Goal: Browse casually

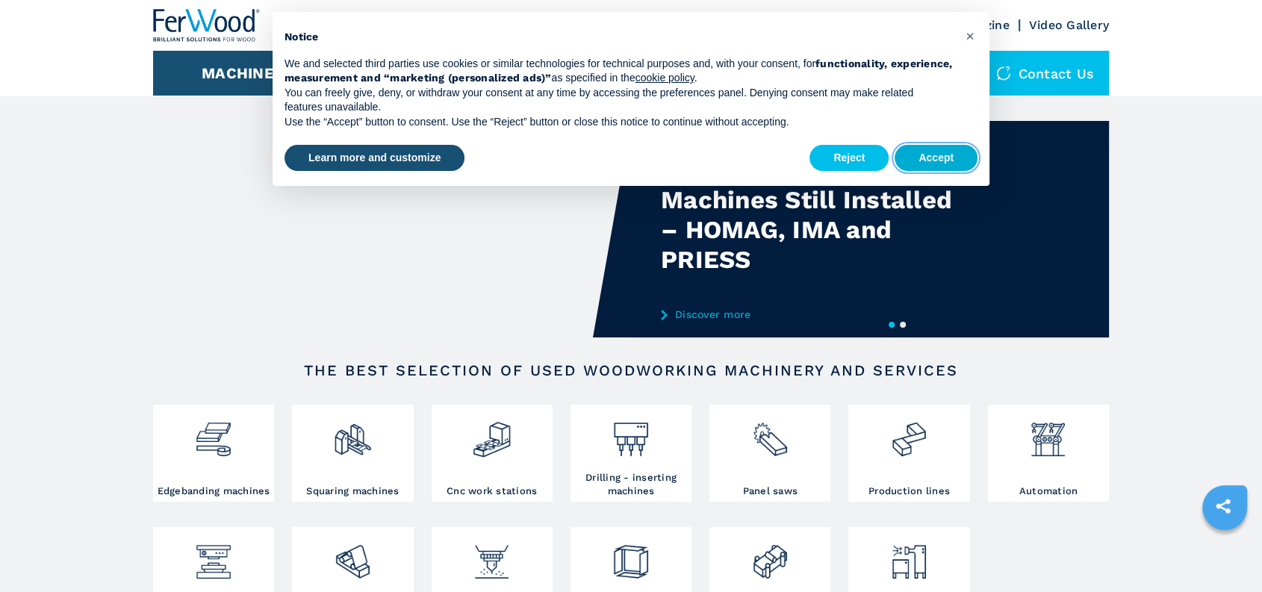
click at [939, 151] on button "Accept" at bounding box center [935, 158] width 83 height 27
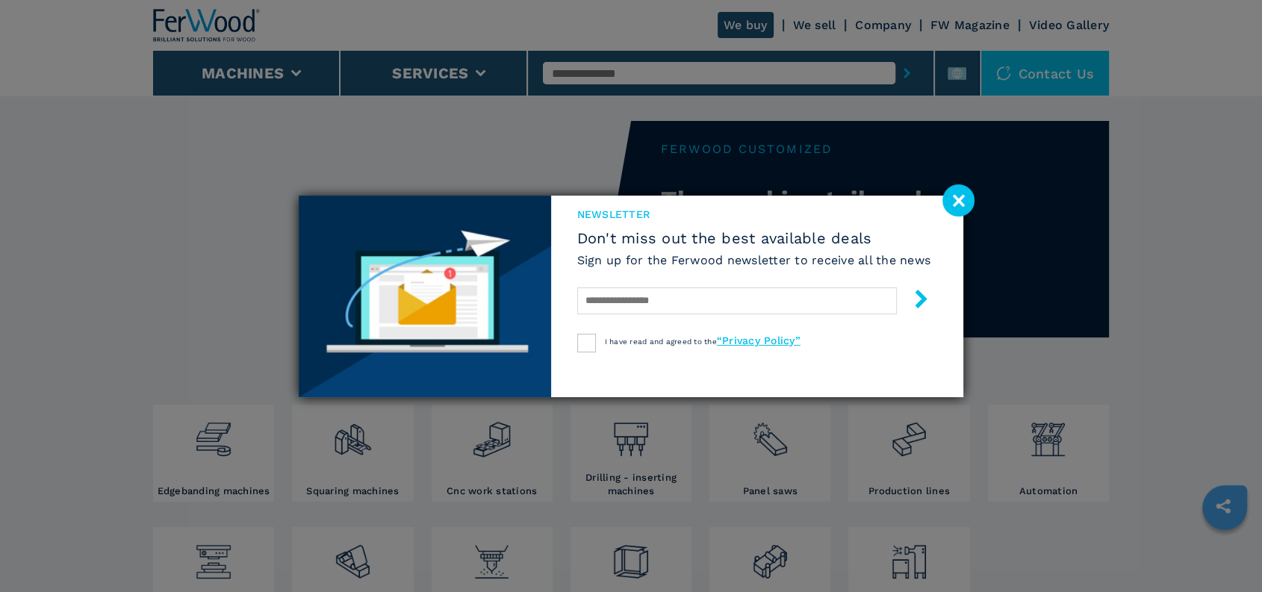
click at [1078, 105] on div "newsletter Don't miss out the best available deals Sign up for the Ferwood news…" at bounding box center [631, 296] width 1262 height 592
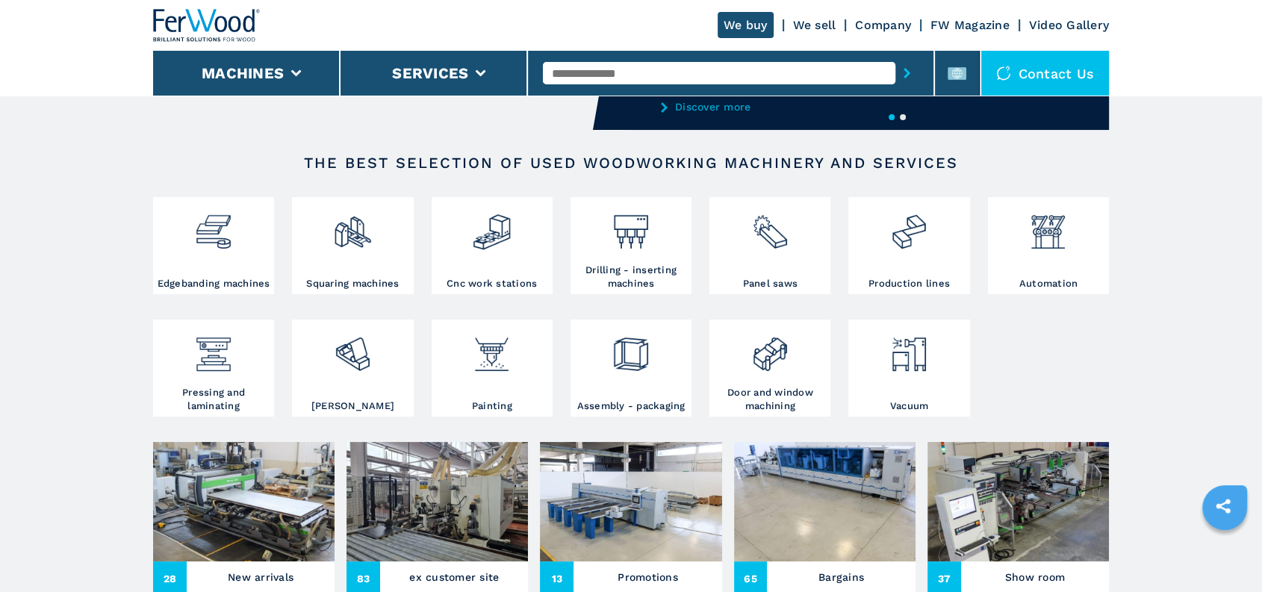
scroll to position [249, 0]
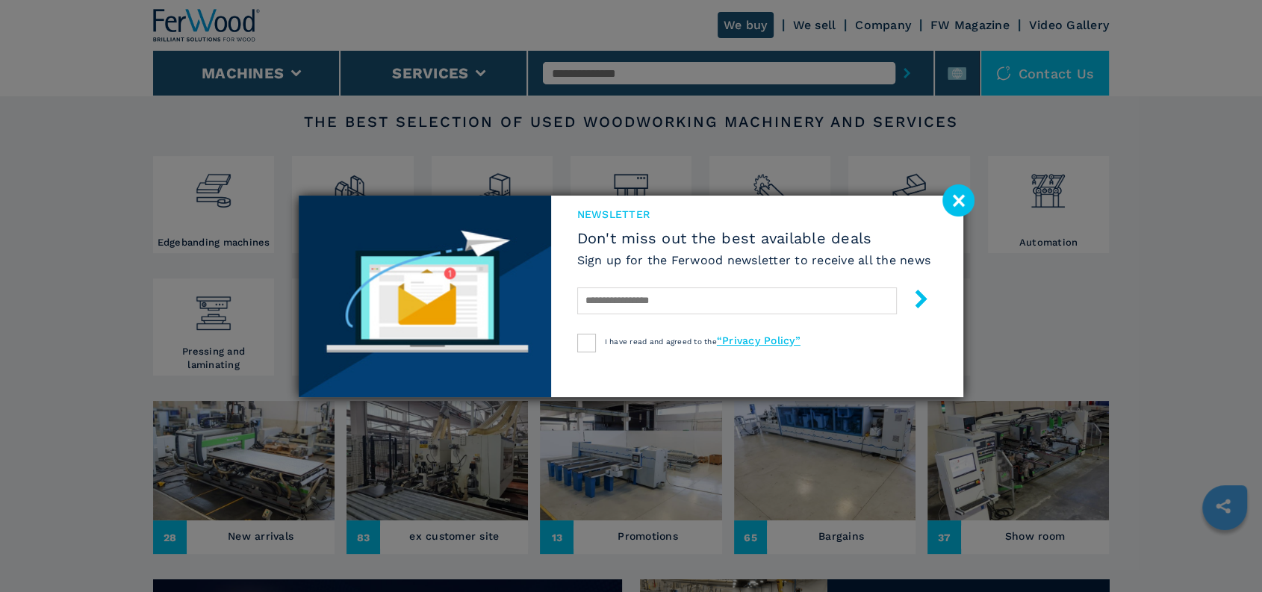
click at [965, 199] on image at bounding box center [958, 200] width 32 height 32
